Goal: Information Seeking & Learning: Learn about a topic

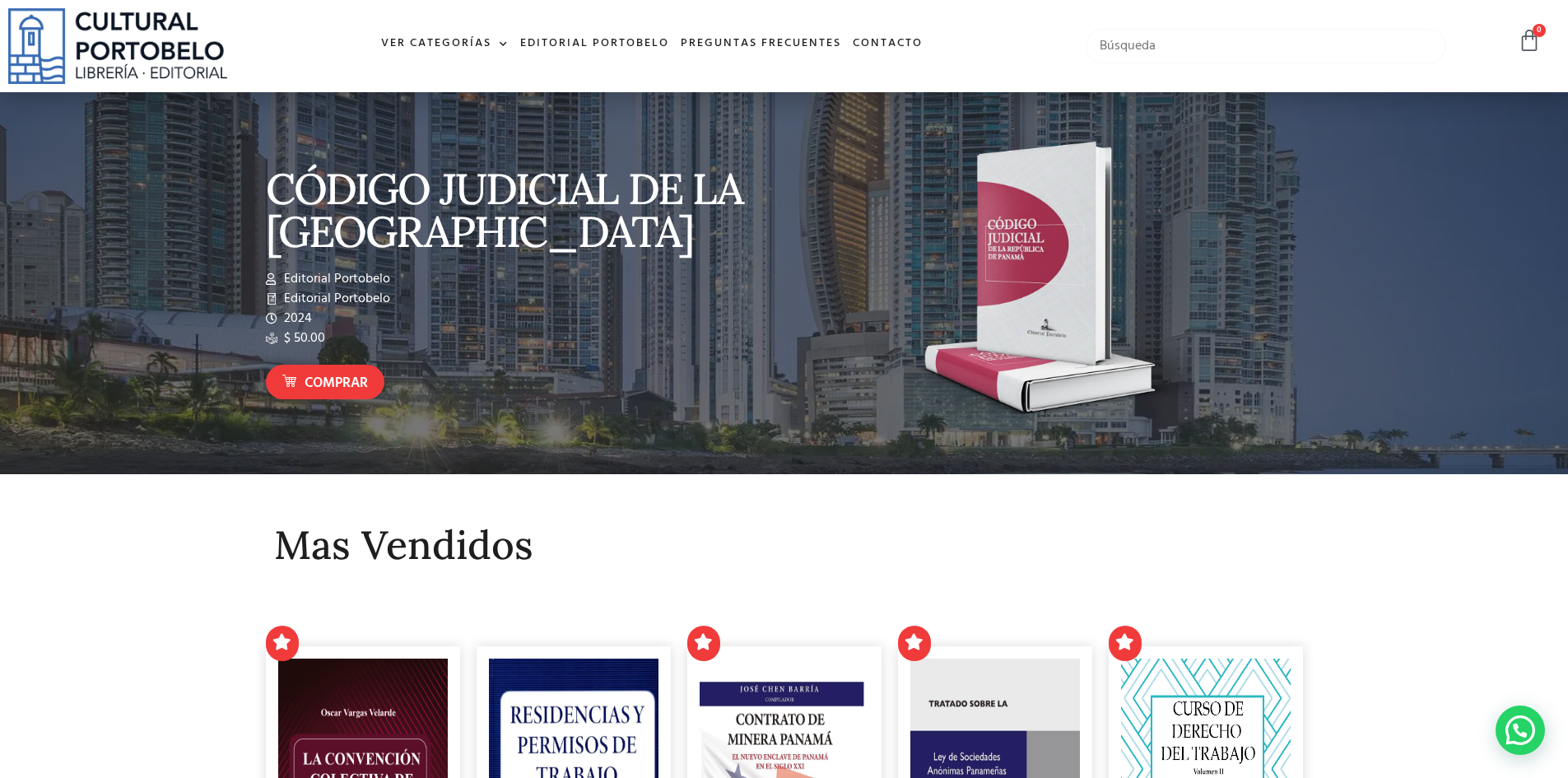
click at [1208, 49] on input "text" at bounding box center [1266, 46] width 361 height 35
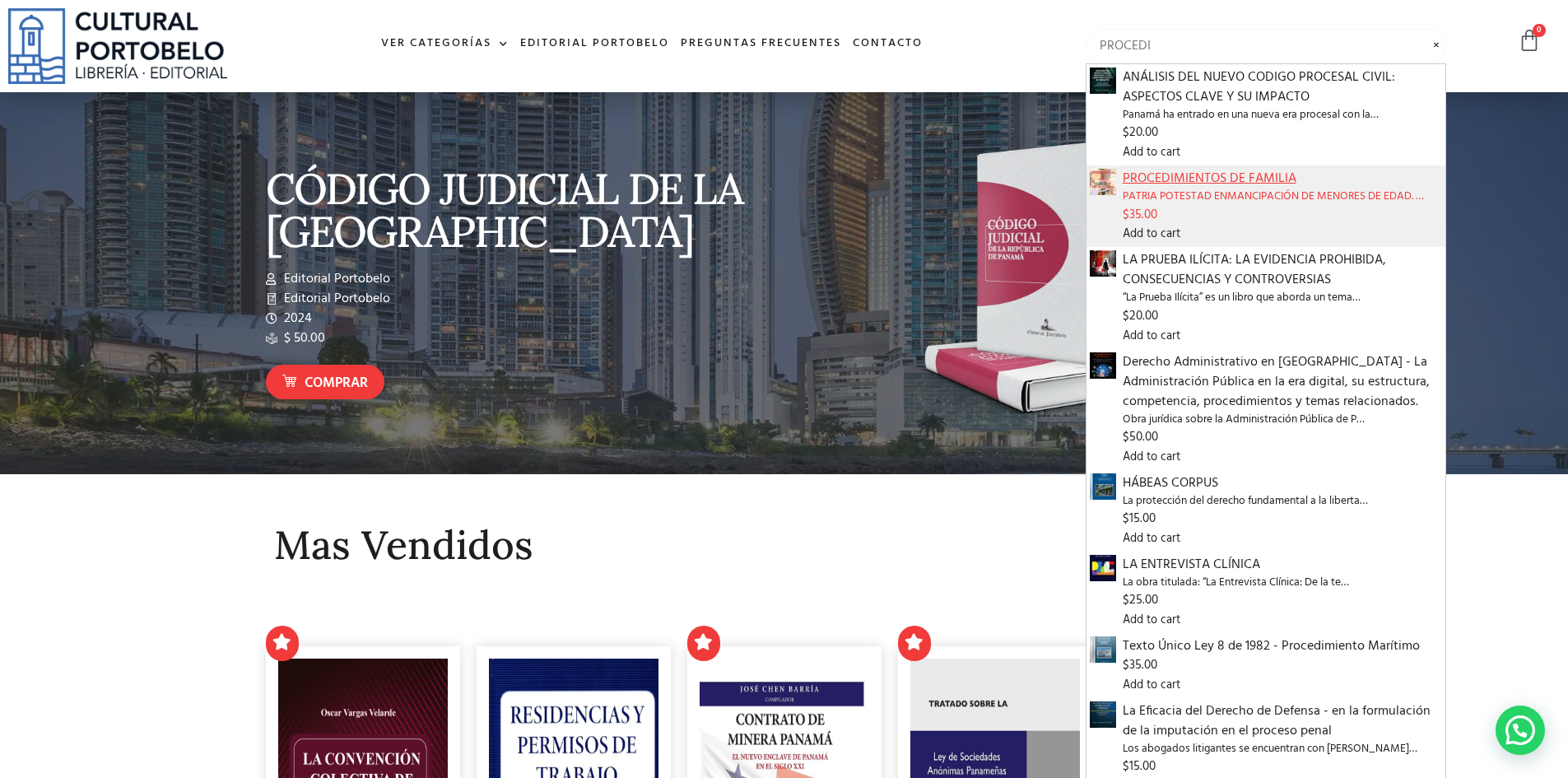
type input "PROCEDI"
click at [1210, 184] on span "PROCEDIMIENTOS DE FAMILIA" at bounding box center [1282, 179] width 320 height 20
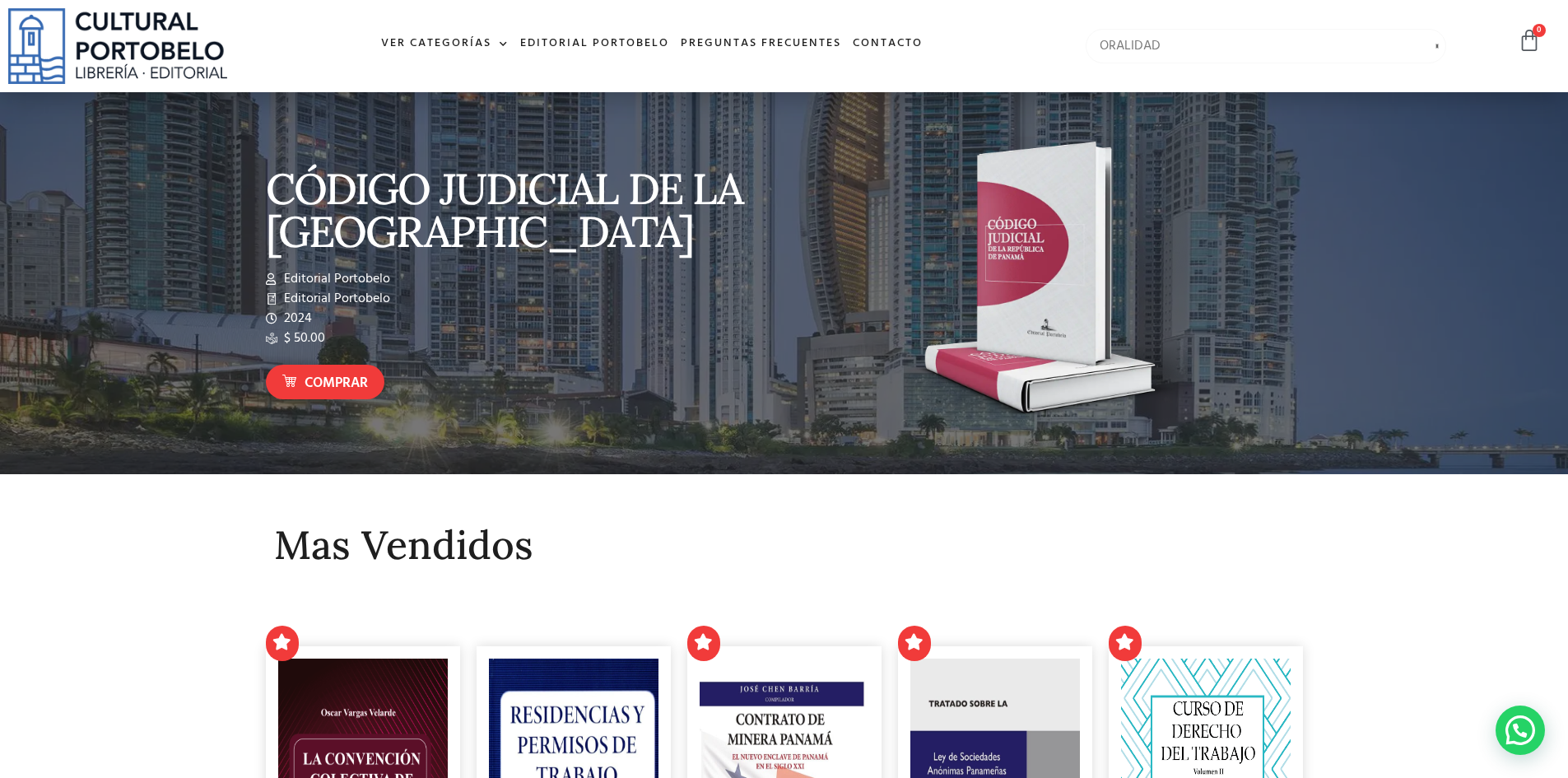
type input "ORALIDAD"
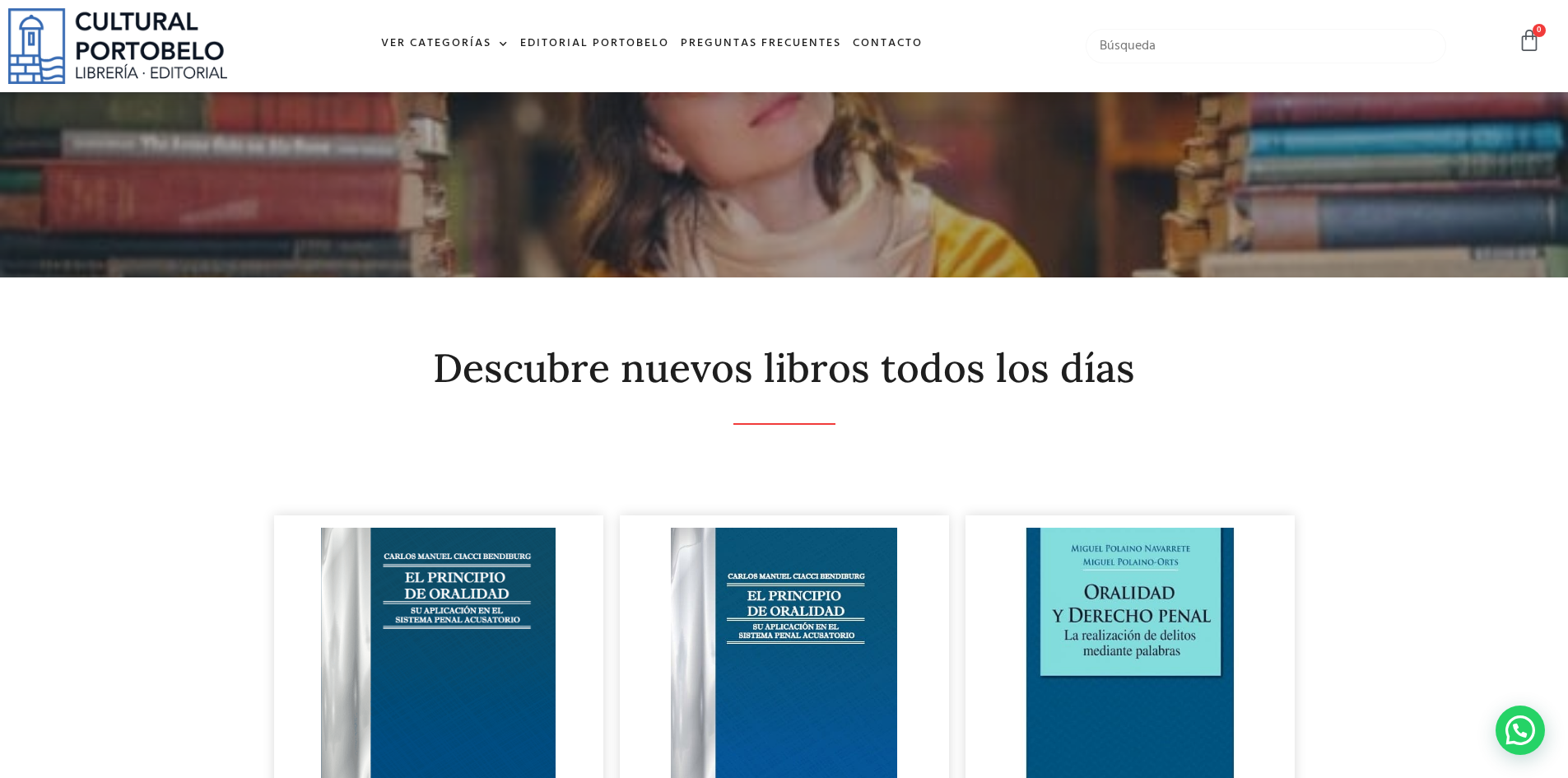
click at [1151, 44] on input "text" at bounding box center [1266, 46] width 361 height 35
type input "PRINCIPIO DE ORALIDAD"
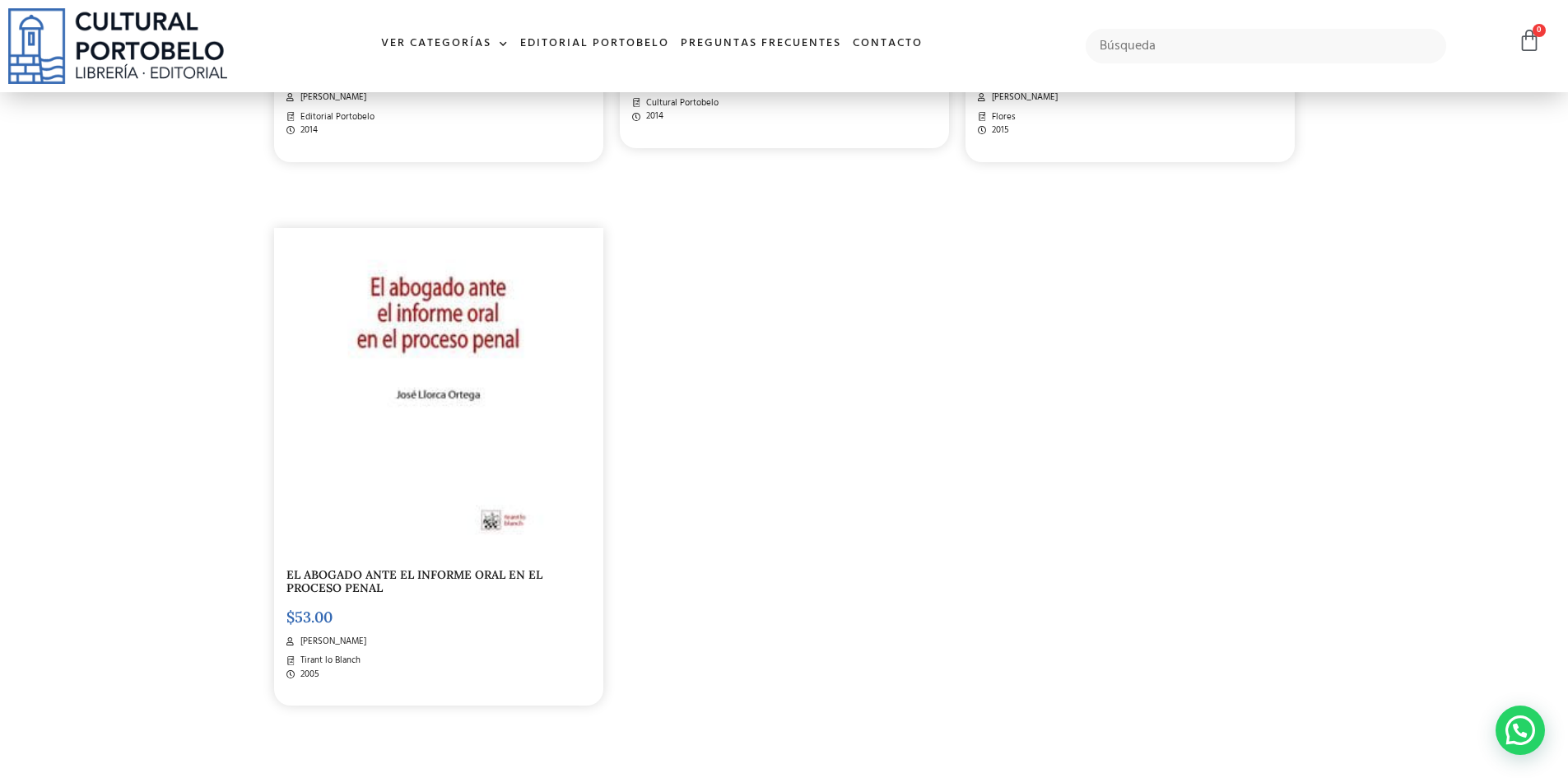
scroll to position [822, 0]
